Goal: Find specific page/section: Find specific page/section

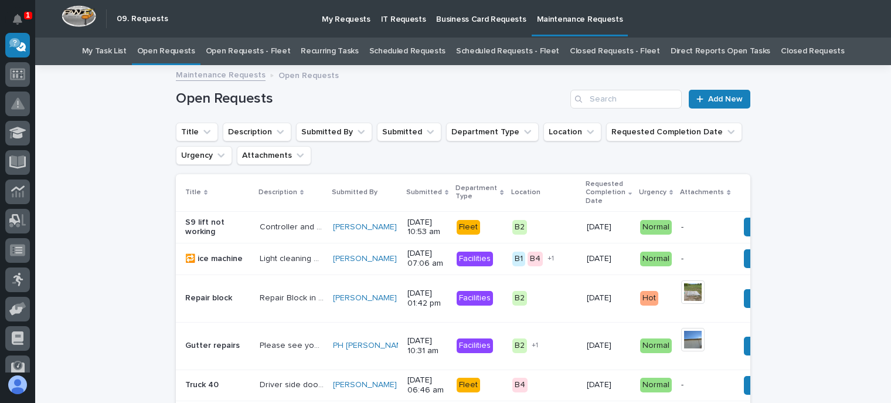
click at [258, 51] on link "Open Requests - Fleet" at bounding box center [248, 52] width 85 height 28
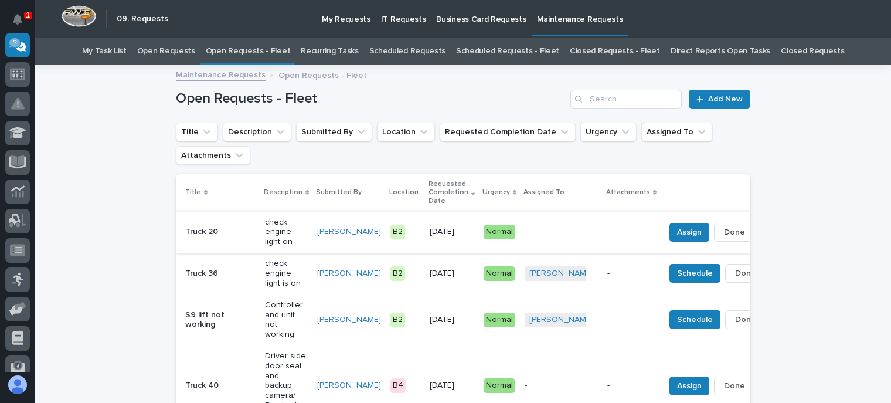
scroll to position [59, 0]
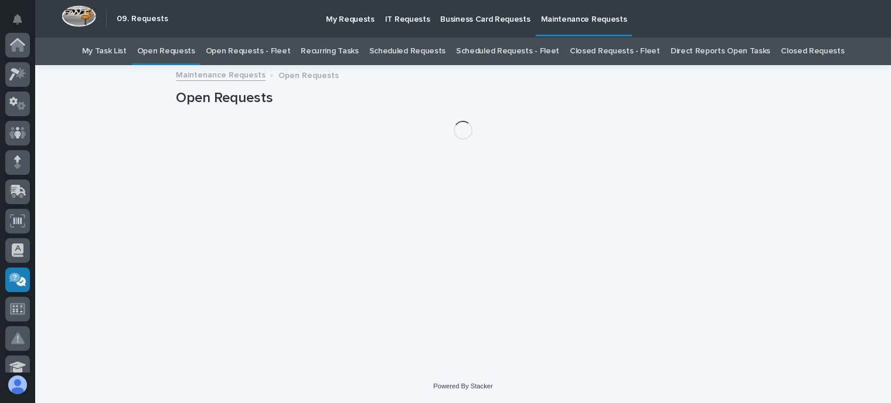
scroll to position [235, 0]
